Goal: Task Accomplishment & Management: Use online tool/utility

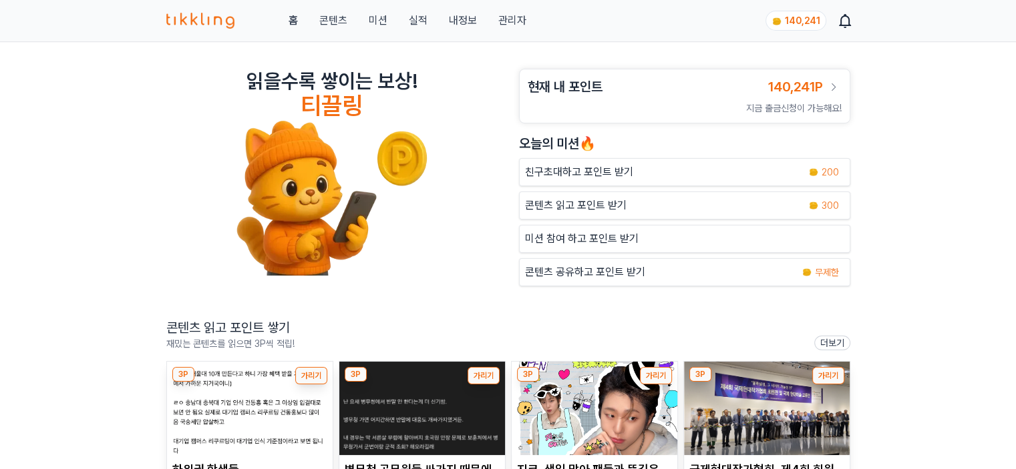
scroll to position [67, 0]
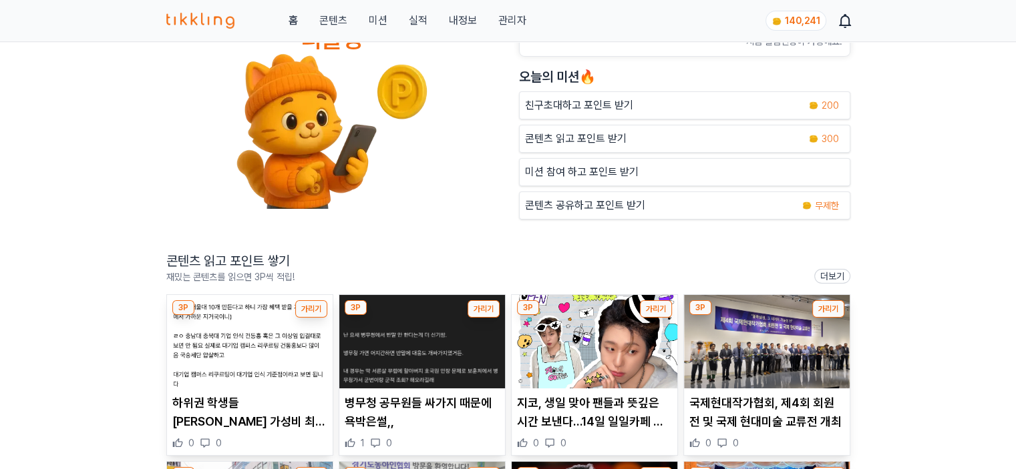
click at [521, 20] on link "관리자" at bounding box center [512, 21] width 28 height 16
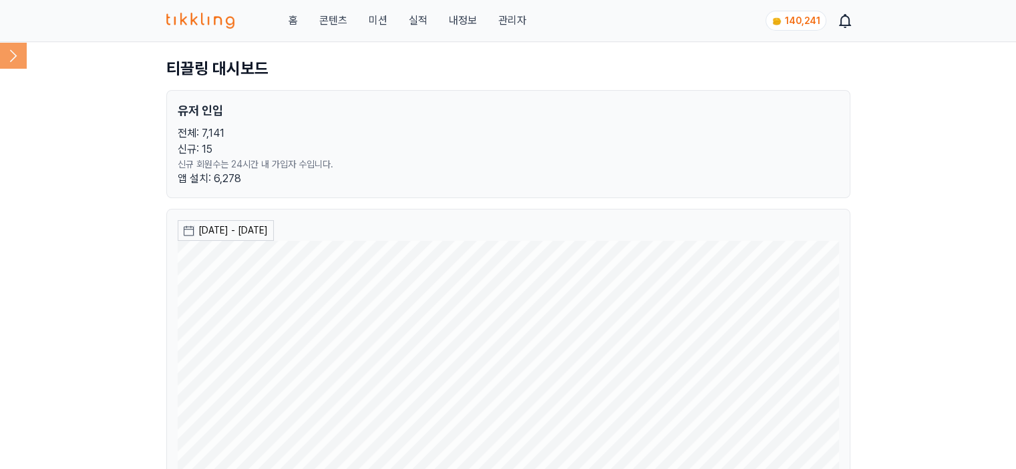
click at [24, 62] on icon at bounding box center [13, 55] width 27 height 27
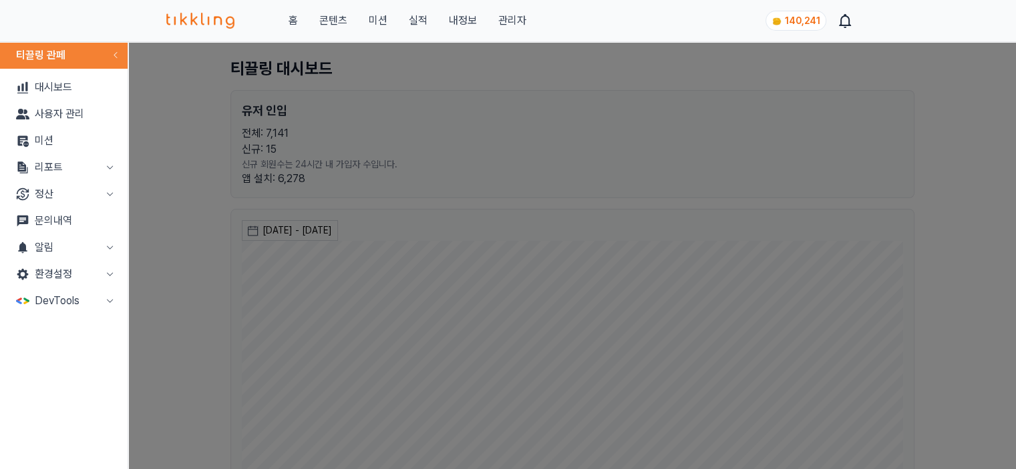
click at [45, 162] on button "리포트" at bounding box center [63, 167] width 117 height 27
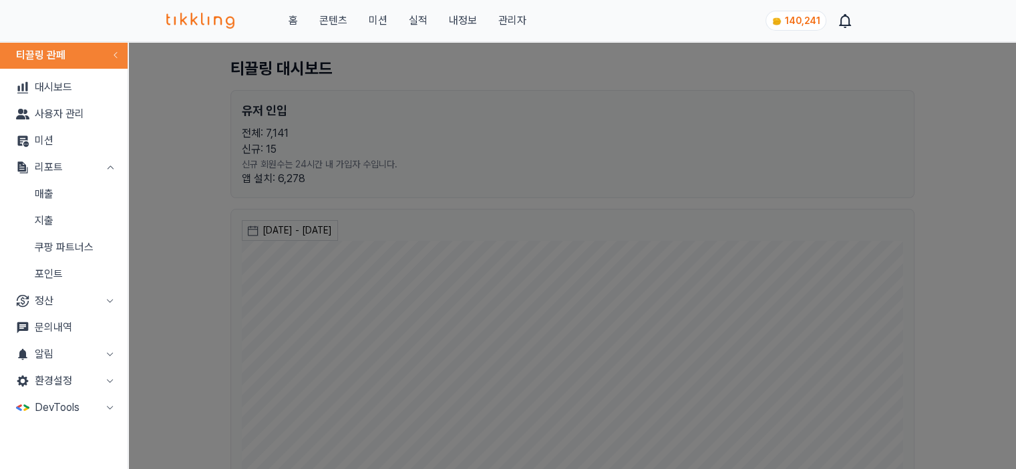
click at [46, 231] on link "지출" at bounding box center [63, 221] width 117 height 27
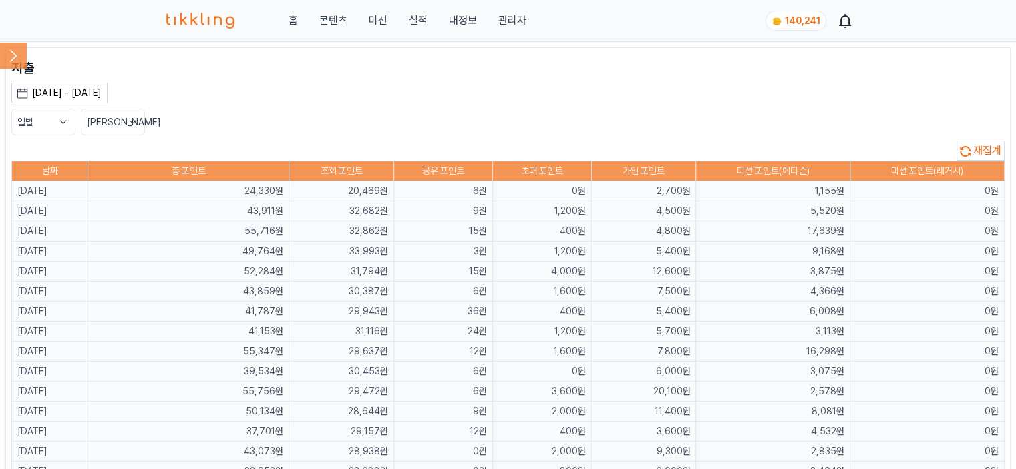
click at [994, 162] on th "미션 포인트(레거시)" at bounding box center [927, 172] width 154 height 20
click at [994, 154] on span "재집계" at bounding box center [987, 150] width 28 height 13
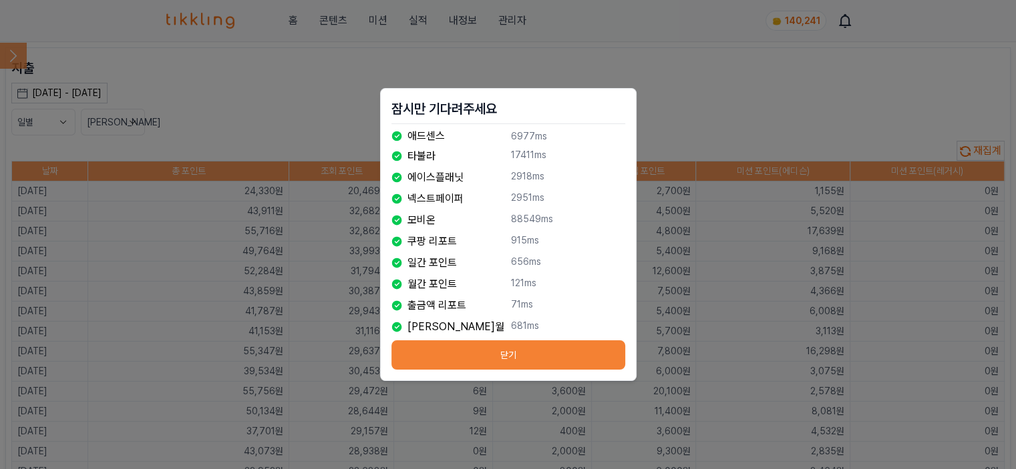
click at [465, 358] on button "닫기" at bounding box center [508, 355] width 234 height 29
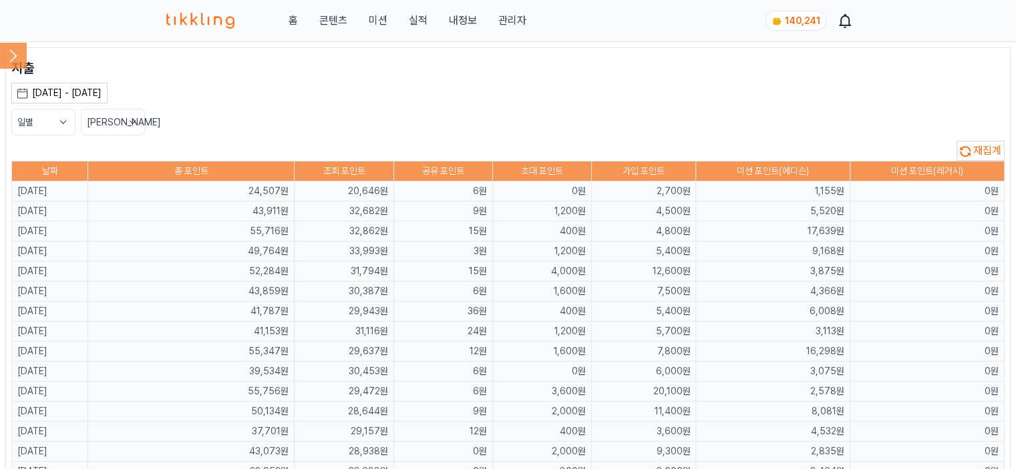
click at [268, 114] on div "일별 [PERSON_NAME]" at bounding box center [507, 122] width 993 height 27
click at [978, 146] on span "재집계" at bounding box center [987, 150] width 28 height 13
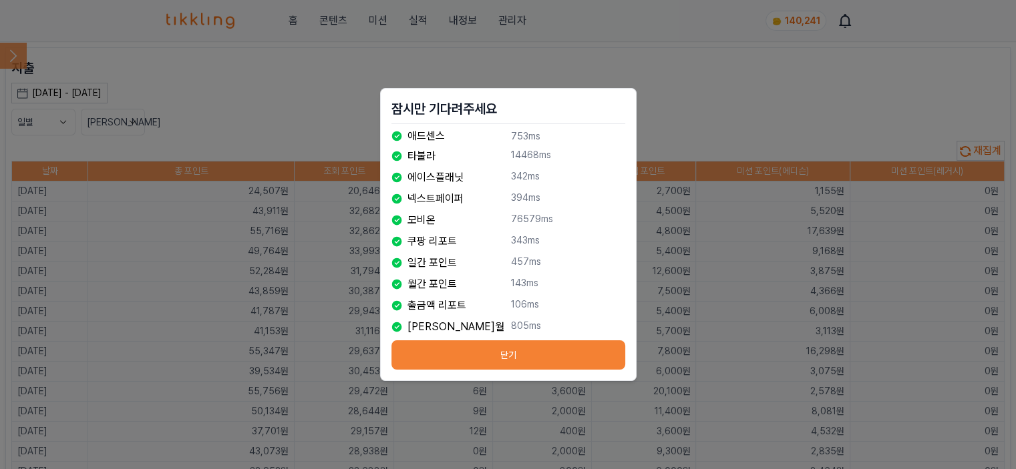
click at [538, 369] on button "닫기" at bounding box center [508, 355] width 234 height 29
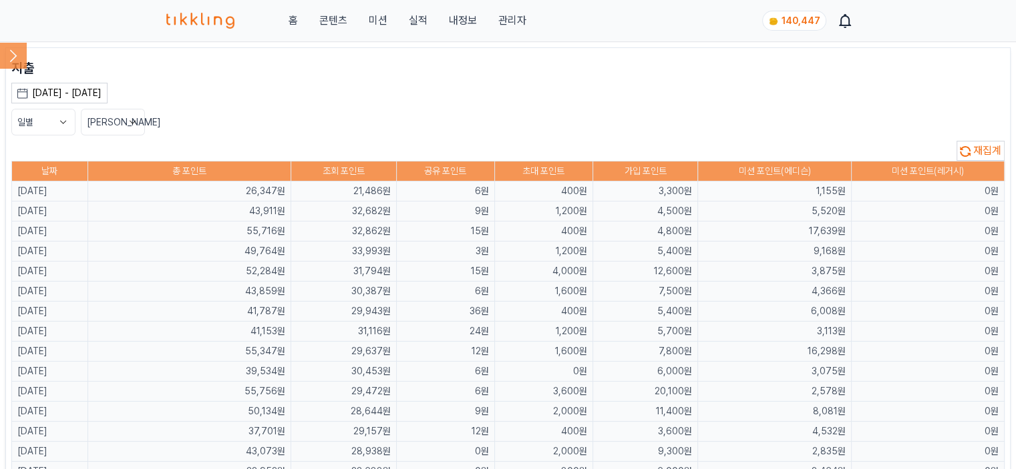
click at [554, 88] on div "[DATE] - [DATE] [DATE] 지난 7일 지난 30일 지난 60일 지난 90일 지난 1년 9월 2025 일 월 화 수 목 금 토 1…" at bounding box center [507, 93] width 993 height 21
